Goal: Transaction & Acquisition: Purchase product/service

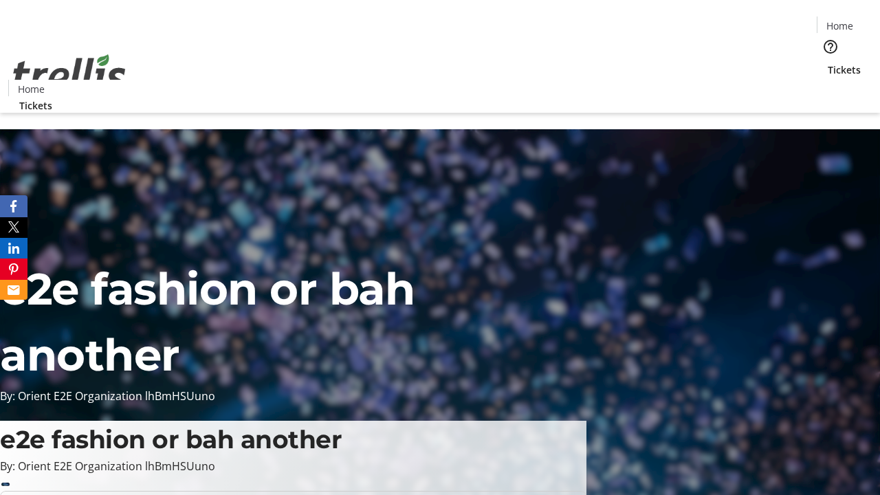
click at [827, 63] on span "Tickets" at bounding box center [843, 70] width 33 height 14
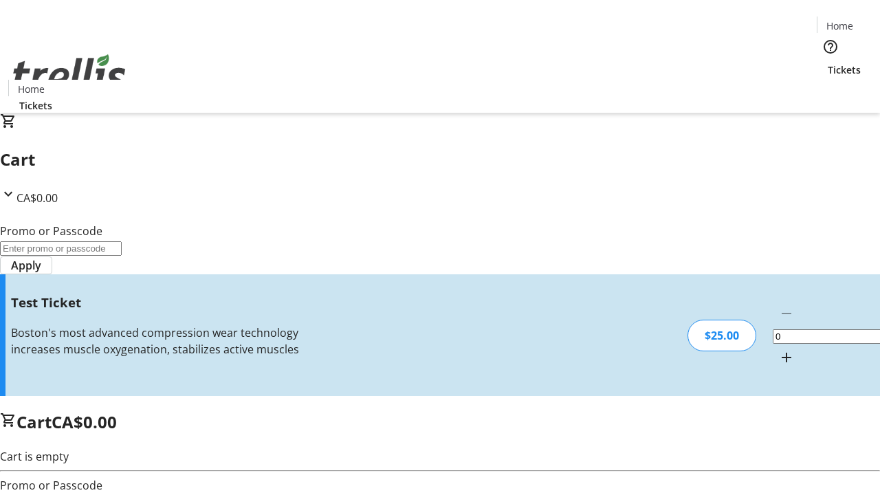
click at [778, 349] on mat-icon "Increment by one" at bounding box center [786, 357] width 16 height 16
type input "1"
